Goal: Information Seeking & Learning: Learn about a topic

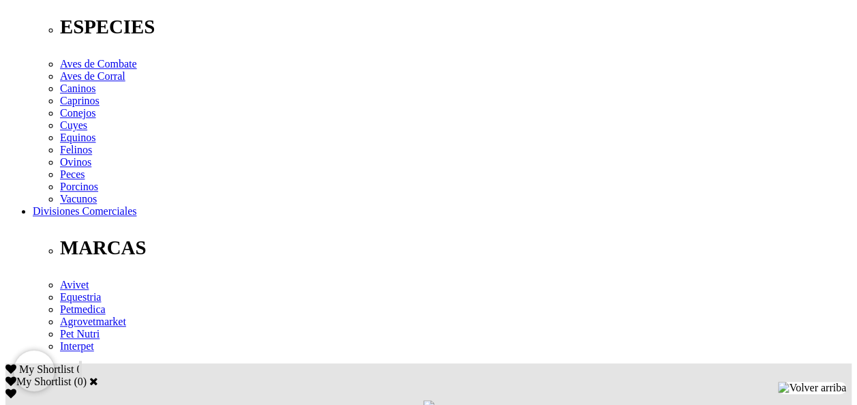
scroll to position [409, 0]
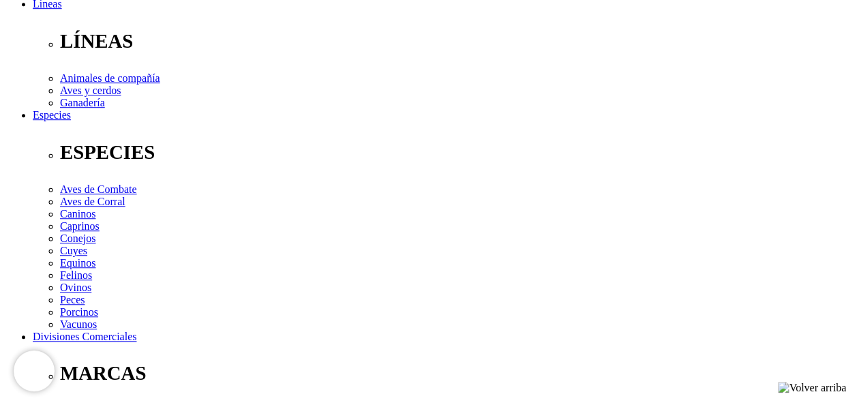
scroll to position [420, 0]
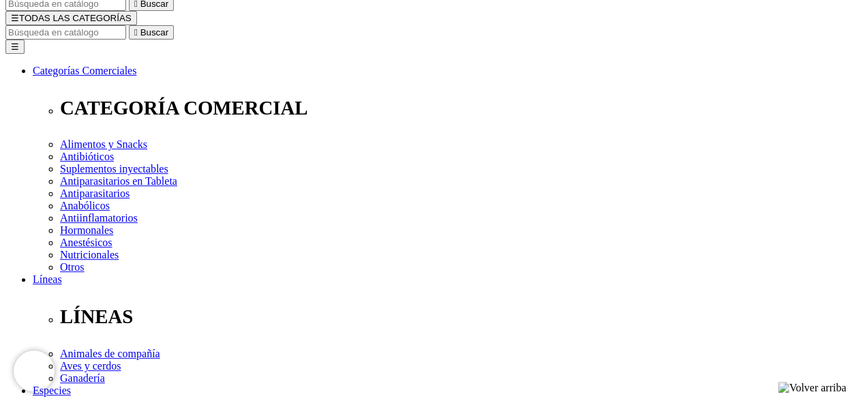
scroll to position [147, 0]
